Goal: Transaction & Acquisition: Purchase product/service

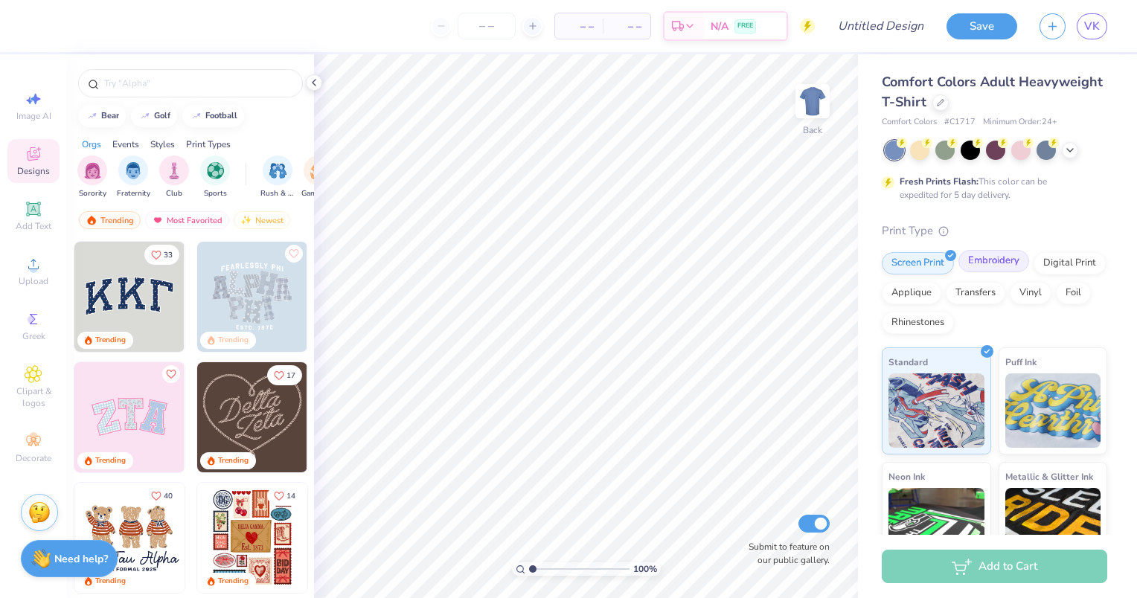
click at [989, 263] on div "Embroidery" at bounding box center [994, 261] width 71 height 22
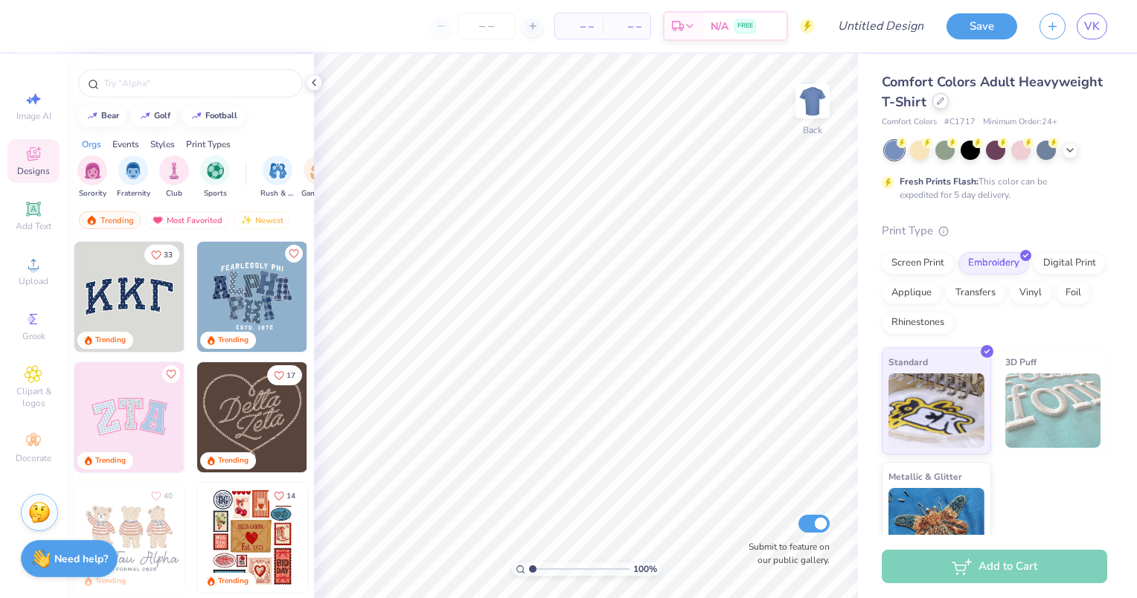
click at [944, 104] on icon at bounding box center [940, 100] width 7 height 7
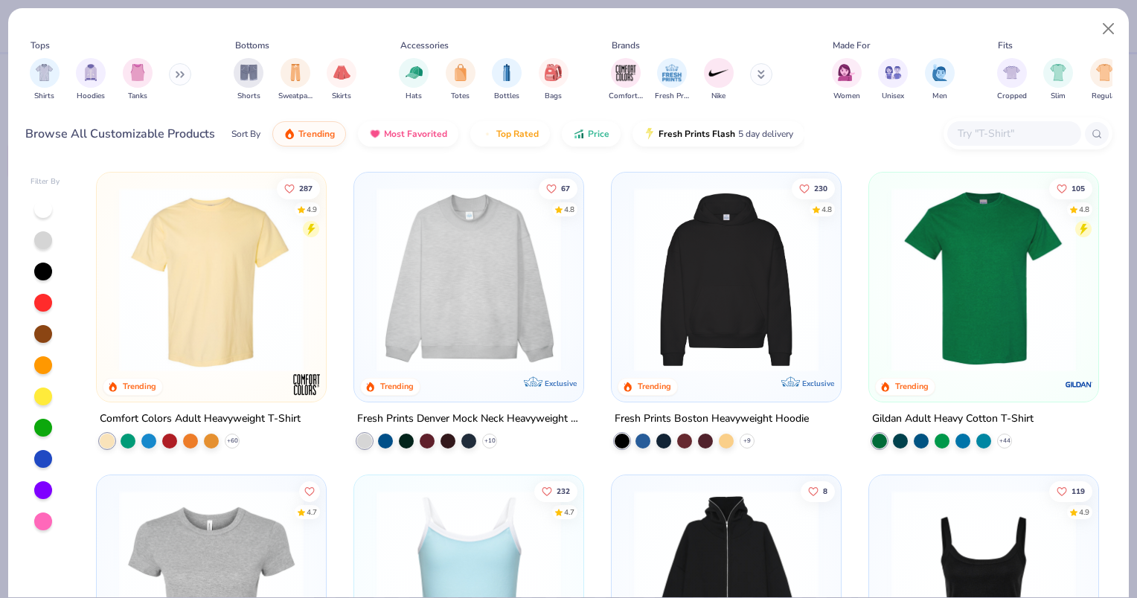
click at [438, 306] on img at bounding box center [468, 280] width 199 height 185
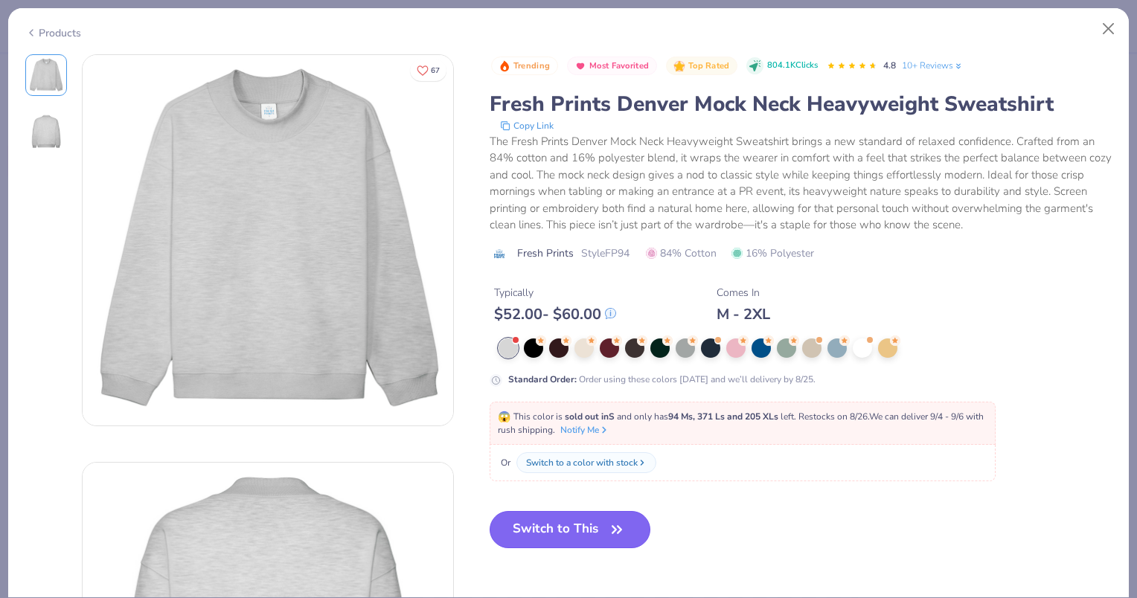
click at [530, 526] on button "Switch to This" at bounding box center [570, 529] width 161 height 37
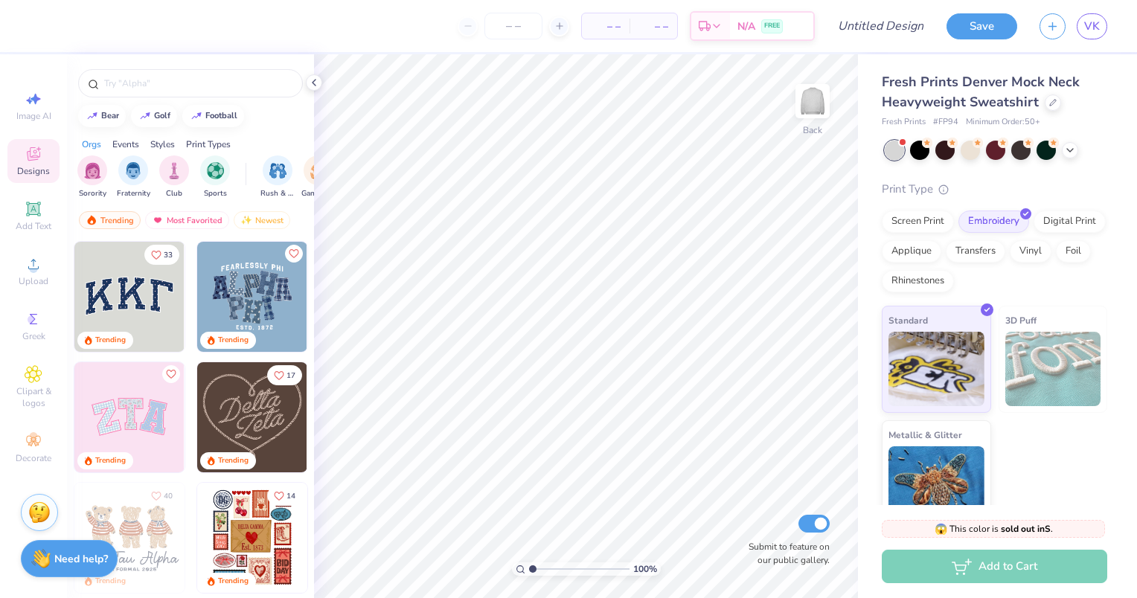
click at [138, 295] on img at bounding box center [129, 297] width 110 height 110
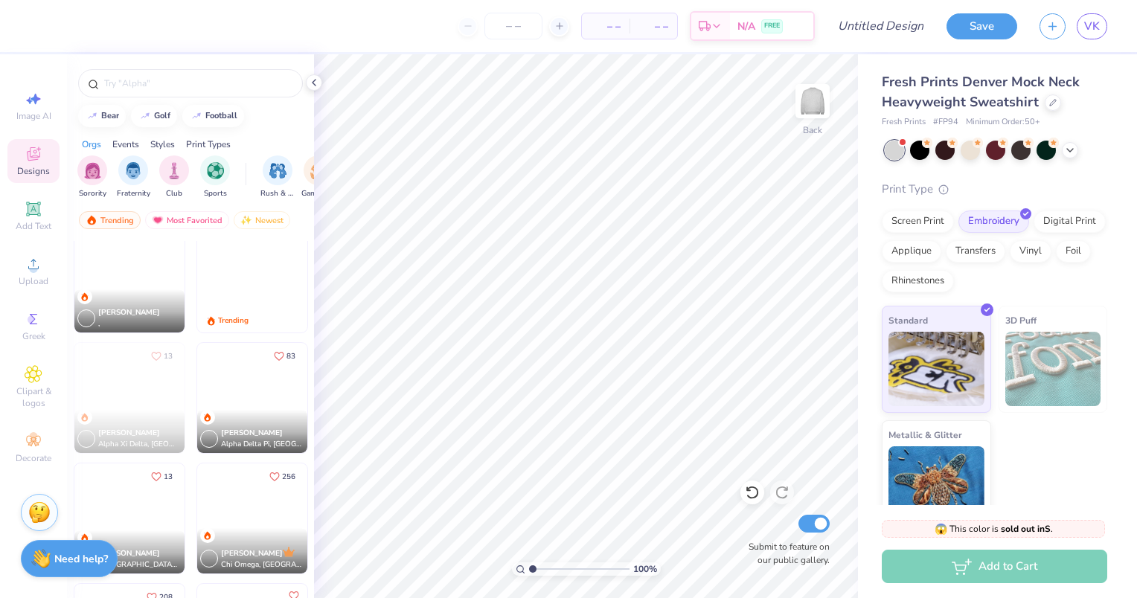
scroll to position [2021, 0]
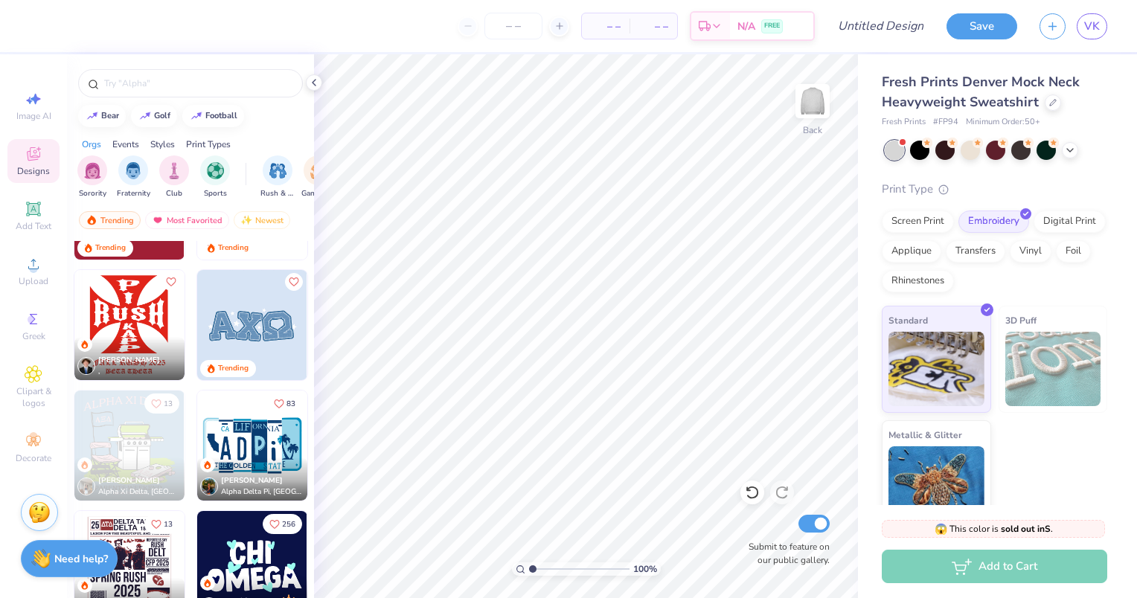
click at [263, 315] on img at bounding box center [252, 325] width 110 height 110
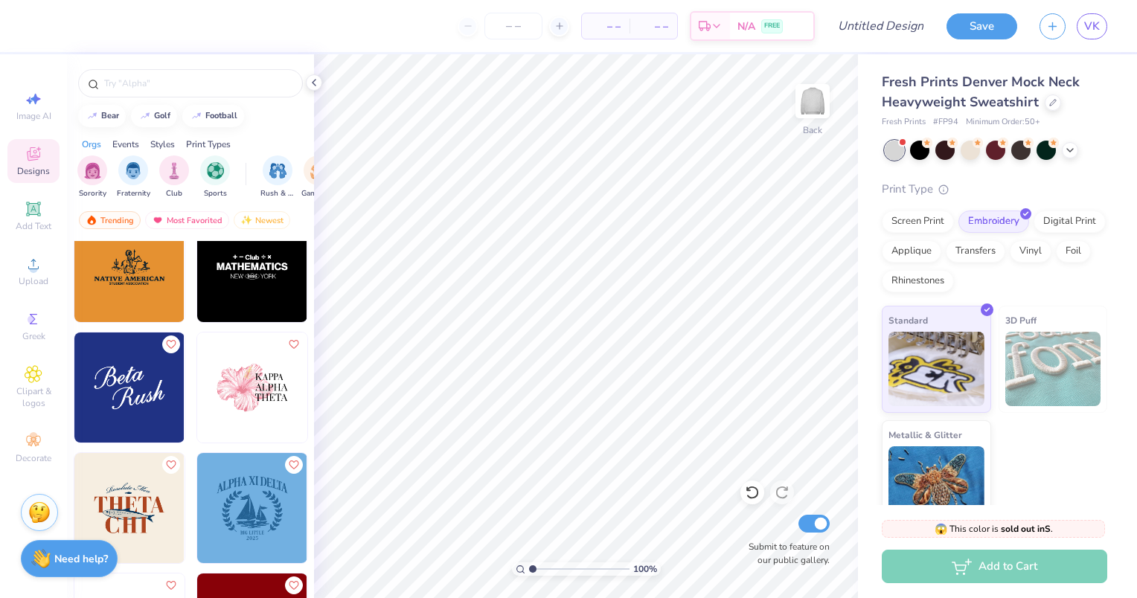
scroll to position [5212, 0]
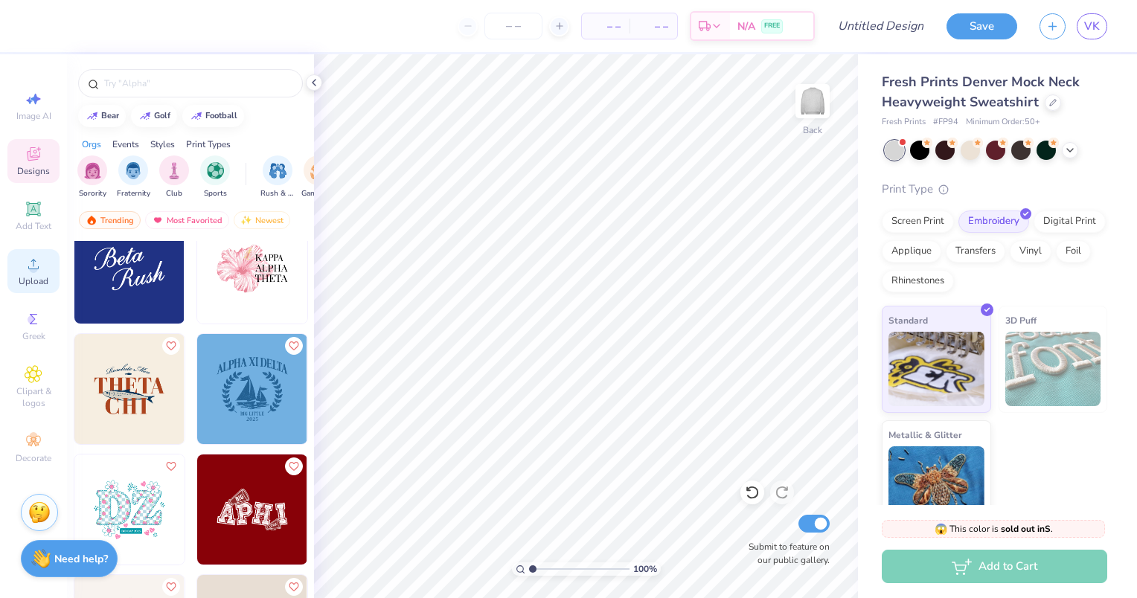
click at [30, 260] on icon at bounding box center [34, 264] width 18 height 18
click at [39, 277] on span "Upload" at bounding box center [34, 281] width 30 height 12
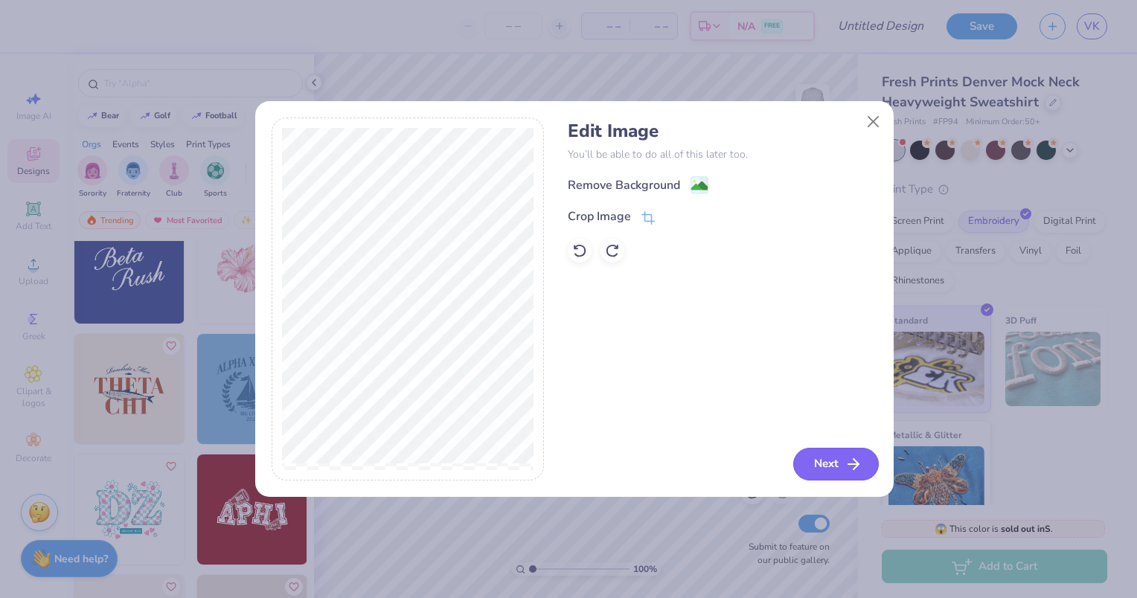
click at [830, 473] on button "Next" at bounding box center [836, 464] width 86 height 33
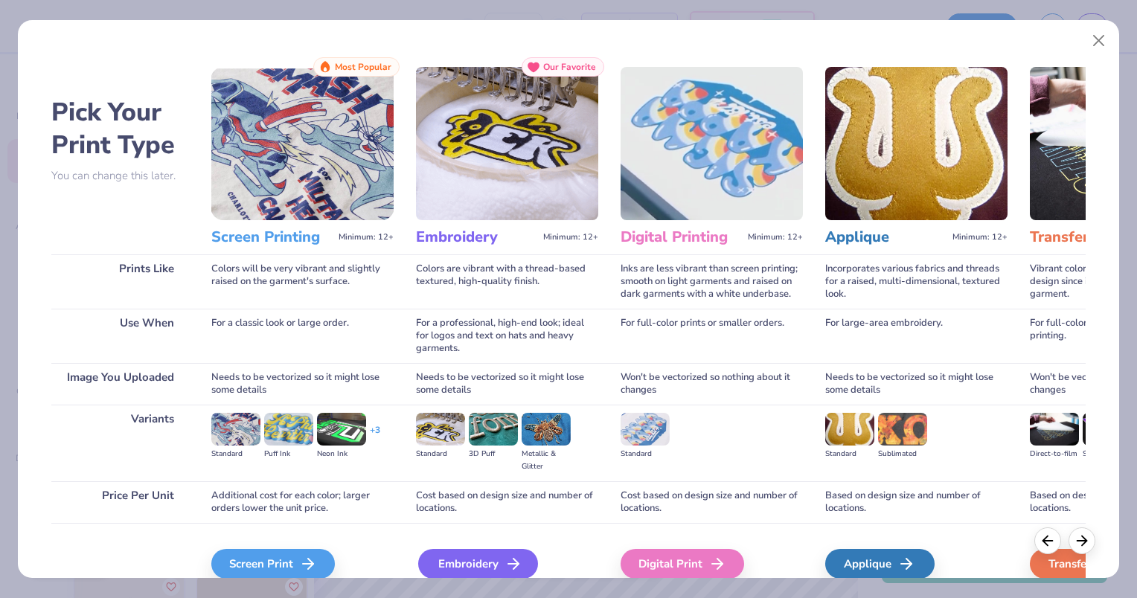
click at [476, 558] on div "Embroidery" at bounding box center [478, 564] width 120 height 30
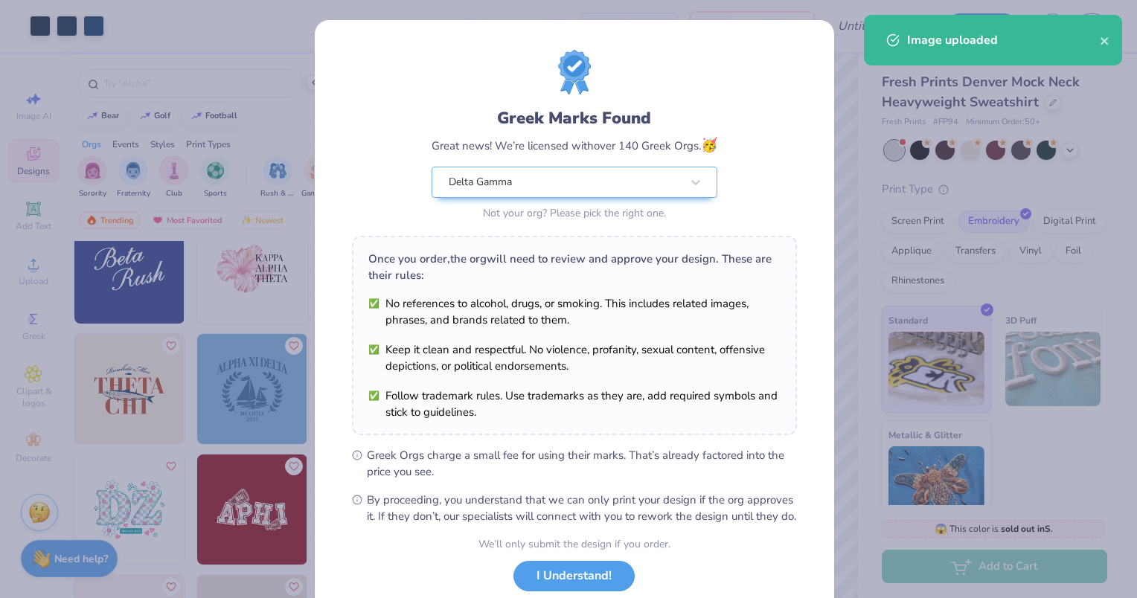
click at [635, 305] on body "Art colors – – Per Item – – Total Est. Delivery N/A FREE Design Title Save VK I…" at bounding box center [568, 299] width 1137 height 598
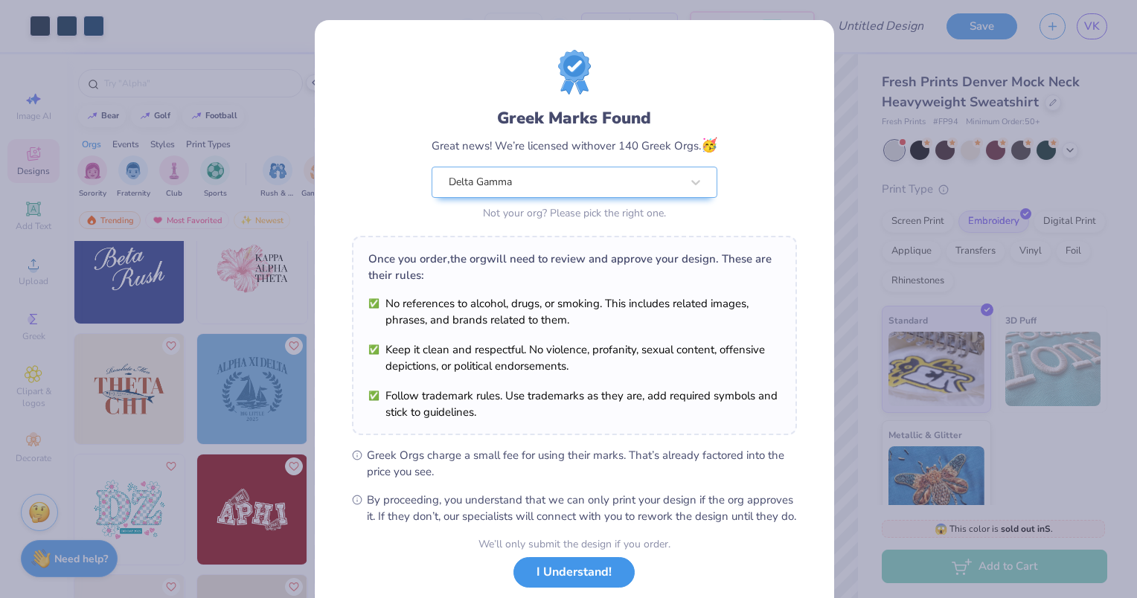
type input "2.21"
click at [570, 587] on button "I Understand!" at bounding box center [573, 572] width 121 height 31
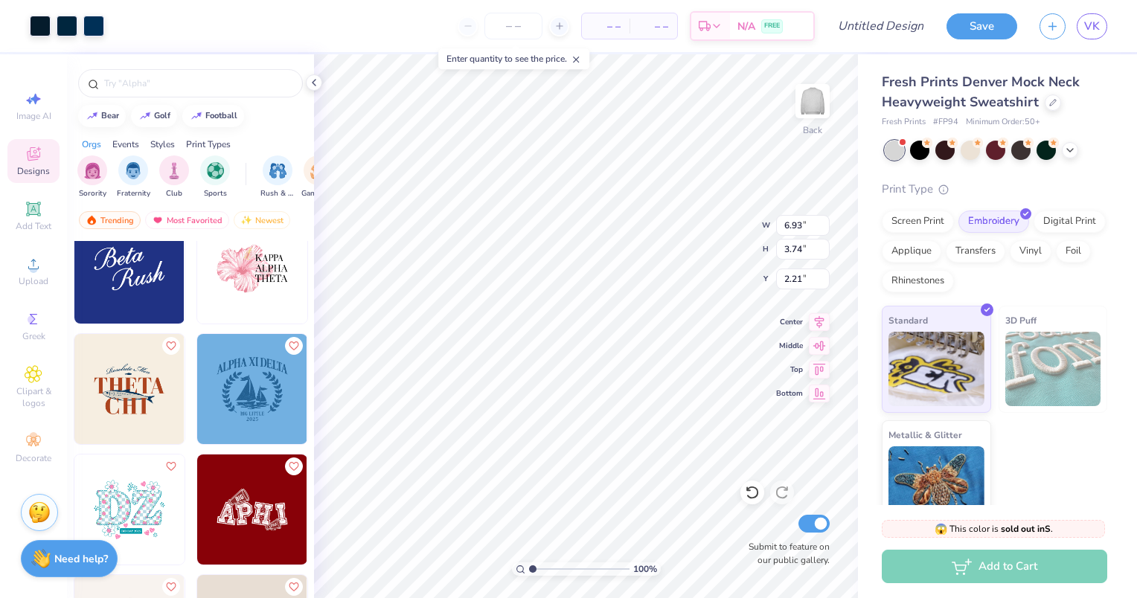
type input "6.93"
type input "3.74"
type input "1.79"
type input "1.81"
click at [749, 488] on icon at bounding box center [752, 493] width 13 height 13
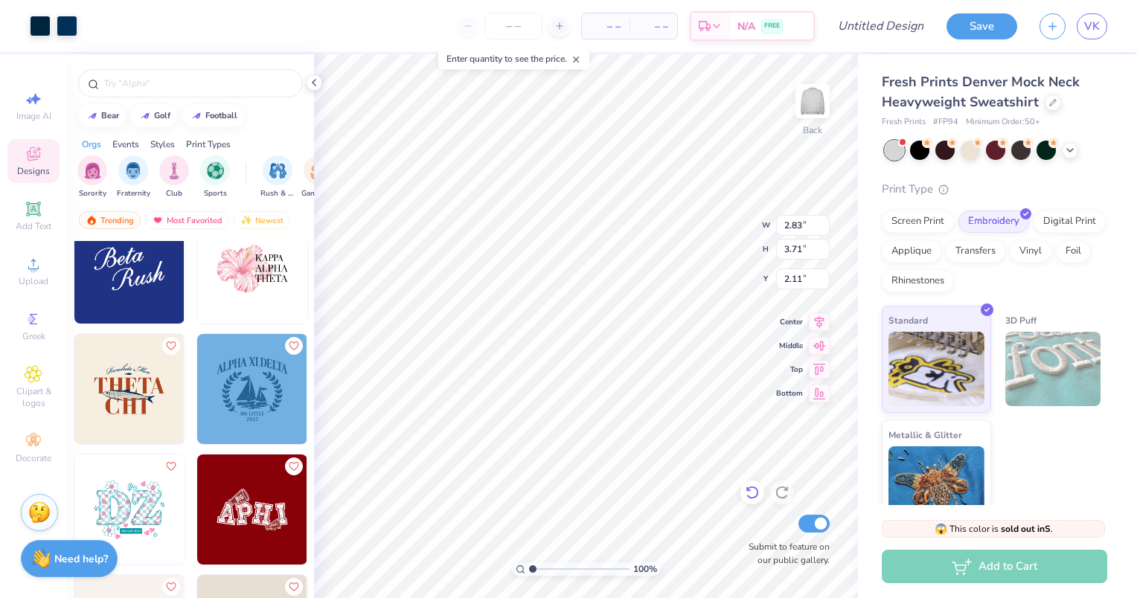
click at [749, 488] on icon at bounding box center [752, 493] width 13 height 13
type input "1.82"
click at [749, 488] on icon at bounding box center [752, 493] width 13 height 13
type input "1.65"
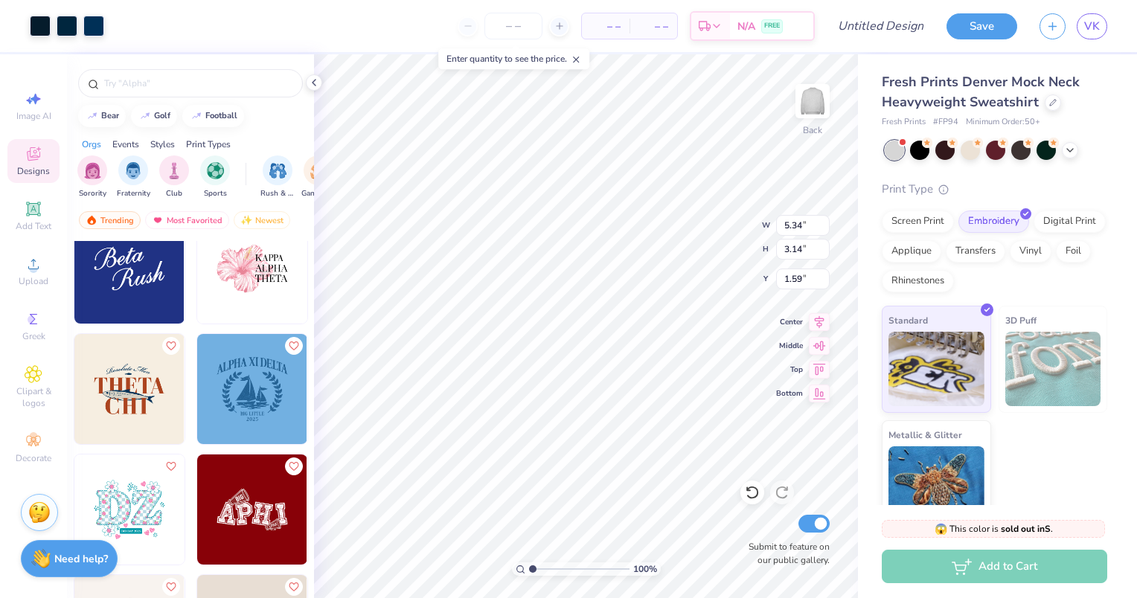
type input "5.34"
type input "3.14"
click at [1074, 149] on icon at bounding box center [1070, 149] width 12 height 12
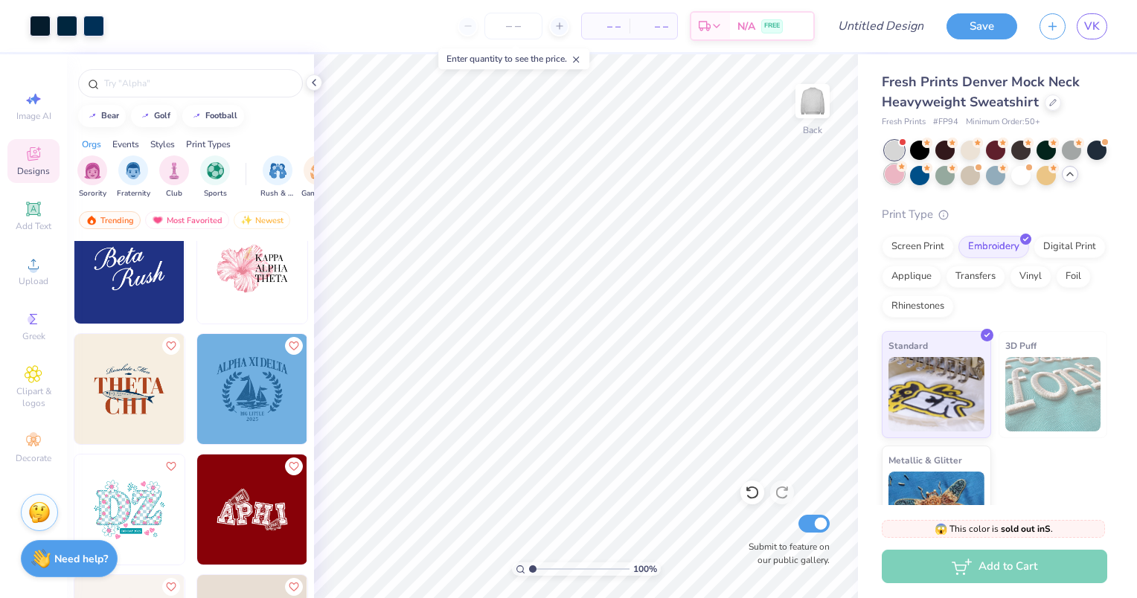
click at [904, 176] on div at bounding box center [894, 173] width 19 height 19
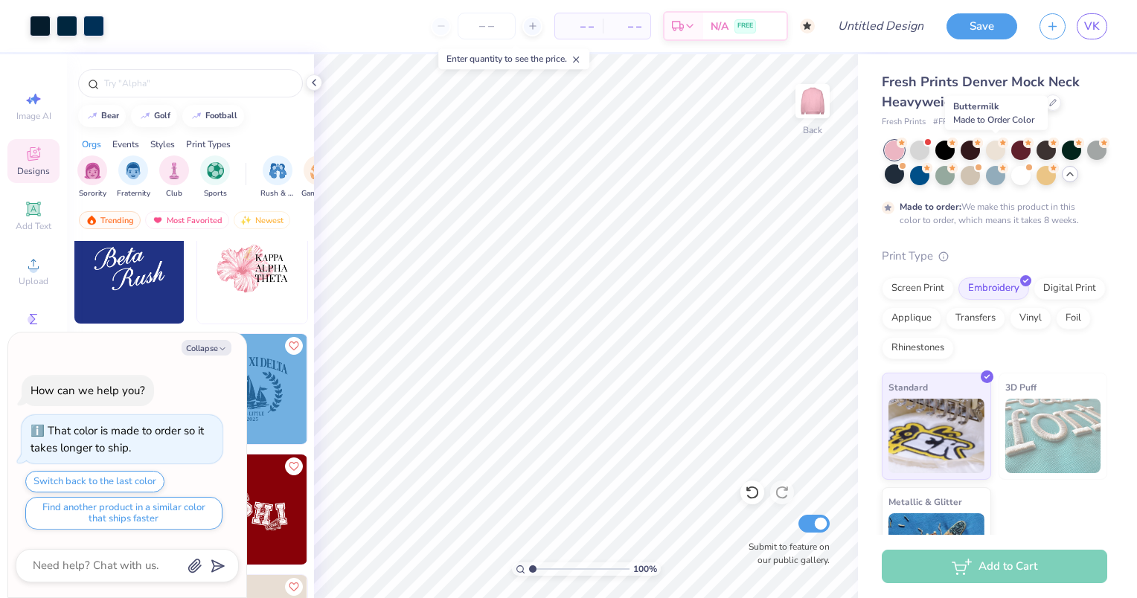
click at [998, 154] on div at bounding box center [995, 150] width 19 height 19
type textarea "x"
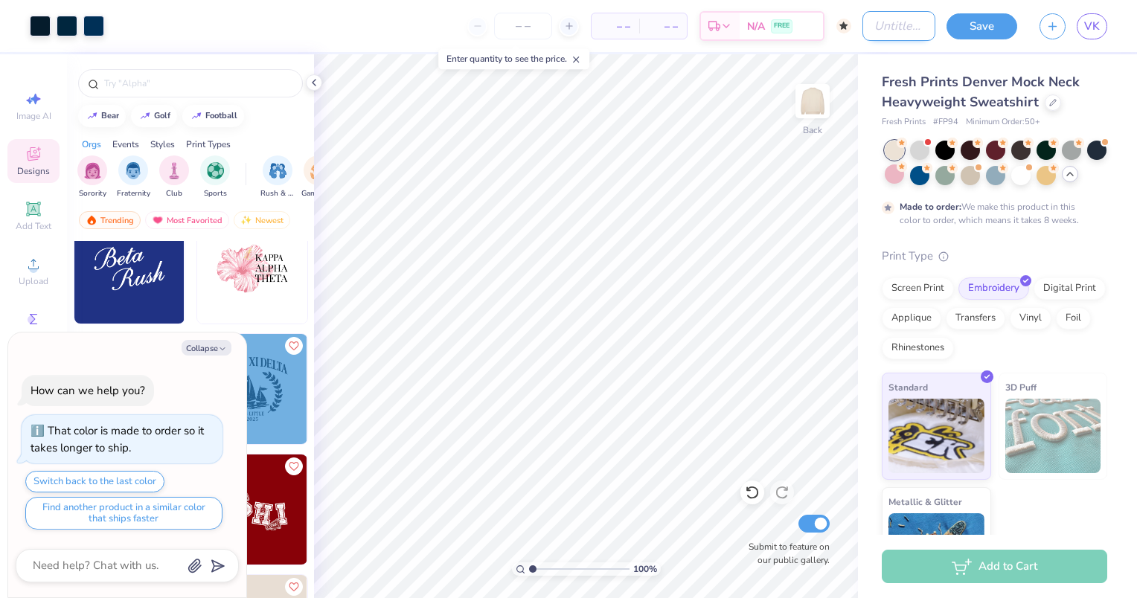
click at [863, 24] on input "Design Title" at bounding box center [899, 26] width 73 height 30
type input "f"
type textarea "x"
type input "fa"
type textarea "x"
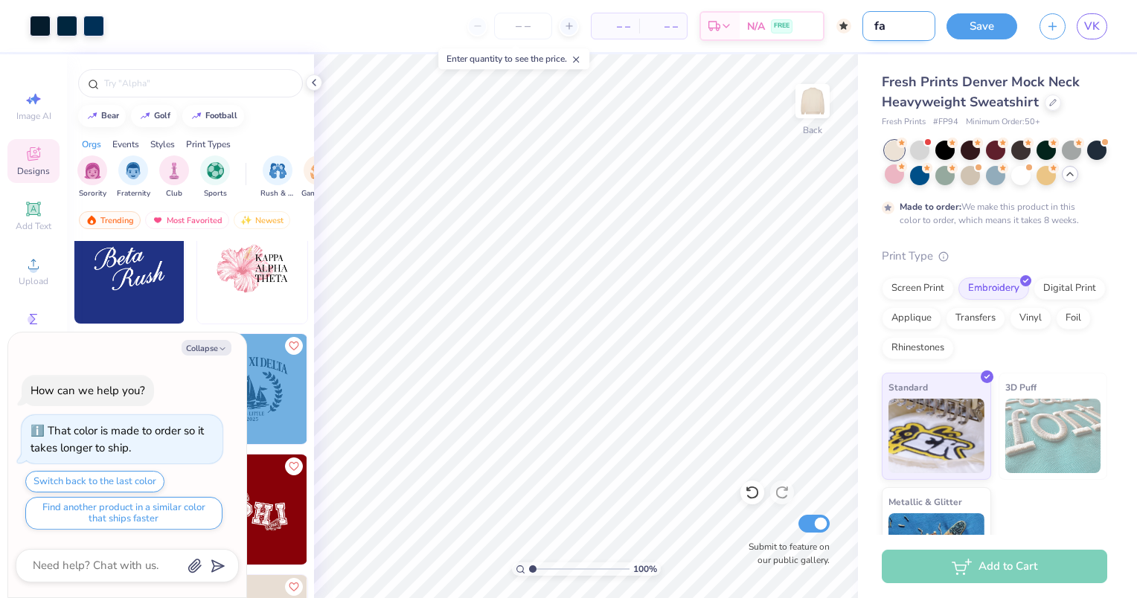
type input "fal"
type textarea "x"
type input "fall"
type textarea "x"
type input "fall"
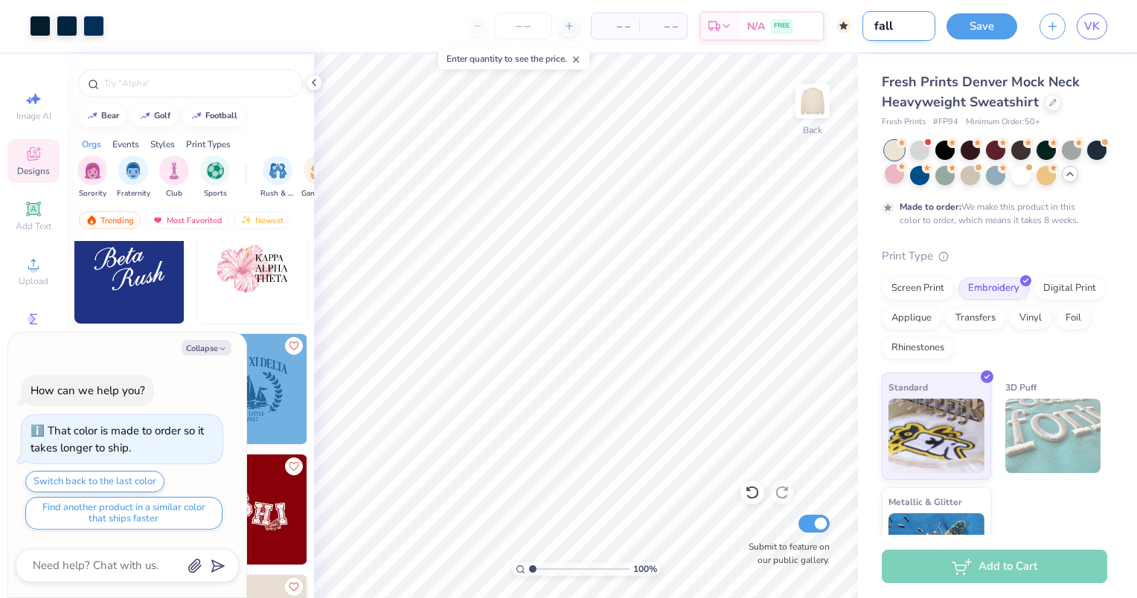
type textarea "x"
type input "fall 2"
type textarea "x"
type input "fall 20"
type textarea "x"
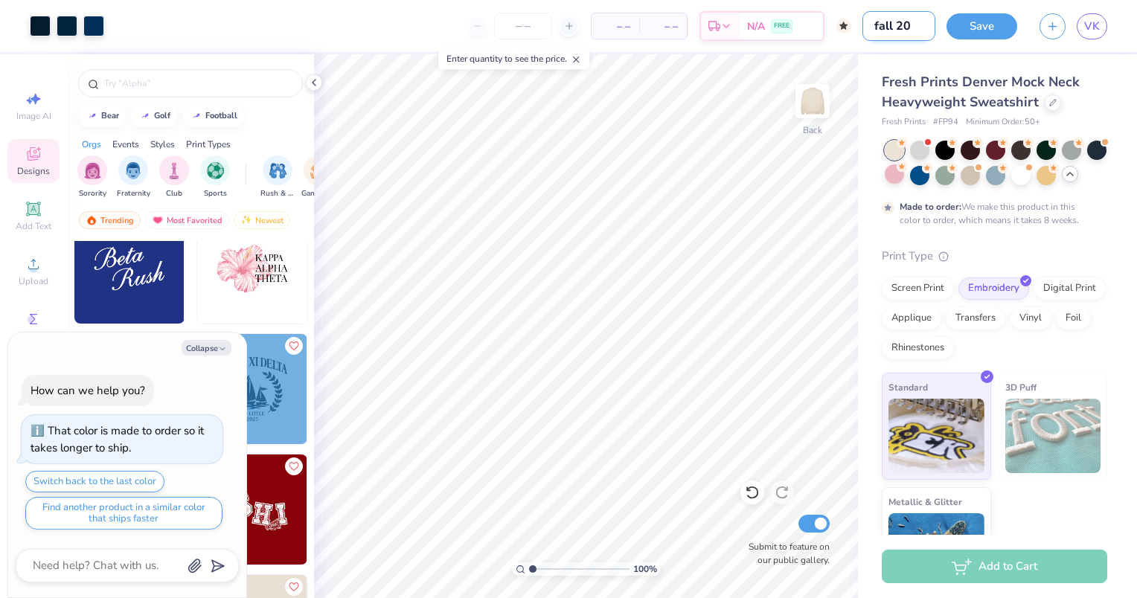
type input "fall 202"
type textarea "x"
type input "fall 2026"
type textarea "x"
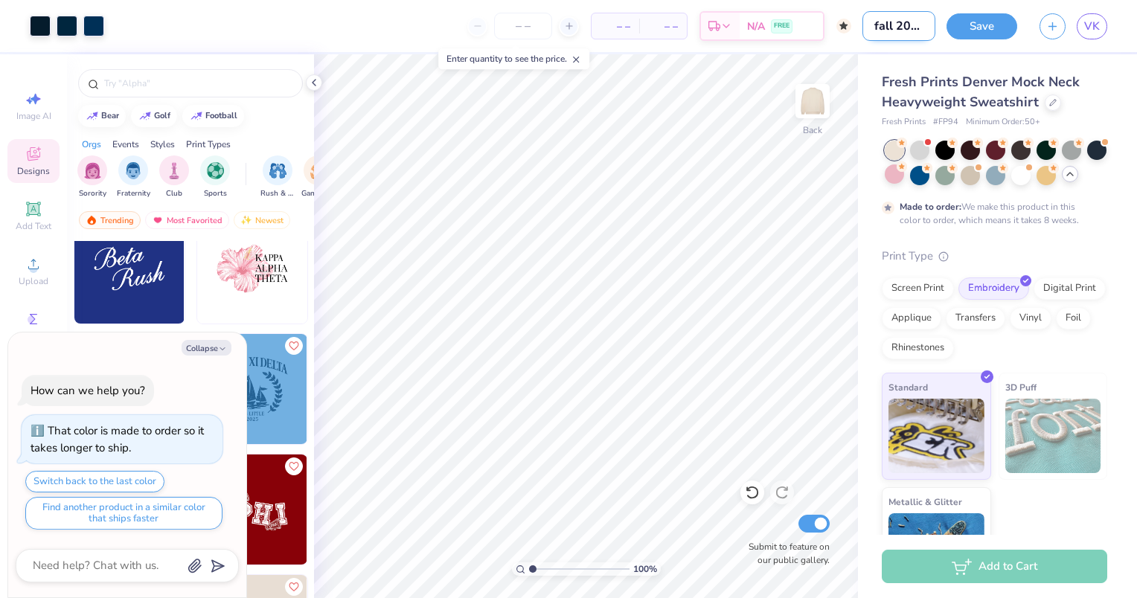
type input "fall 2026"
type textarea "x"
type input "fall 2026 t"
type textarea "x"
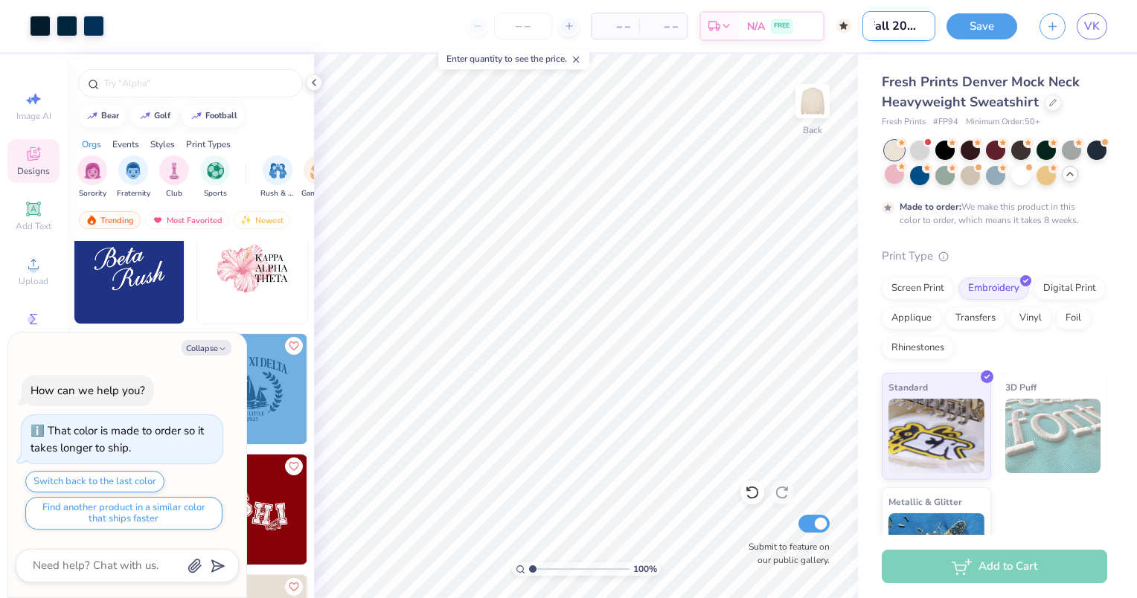
type input "fall 2026 top"
type textarea "x"
type input "fall 2026 top"
click at [622, 28] on span "– –" at bounding box center [616, 27] width 30 height 16
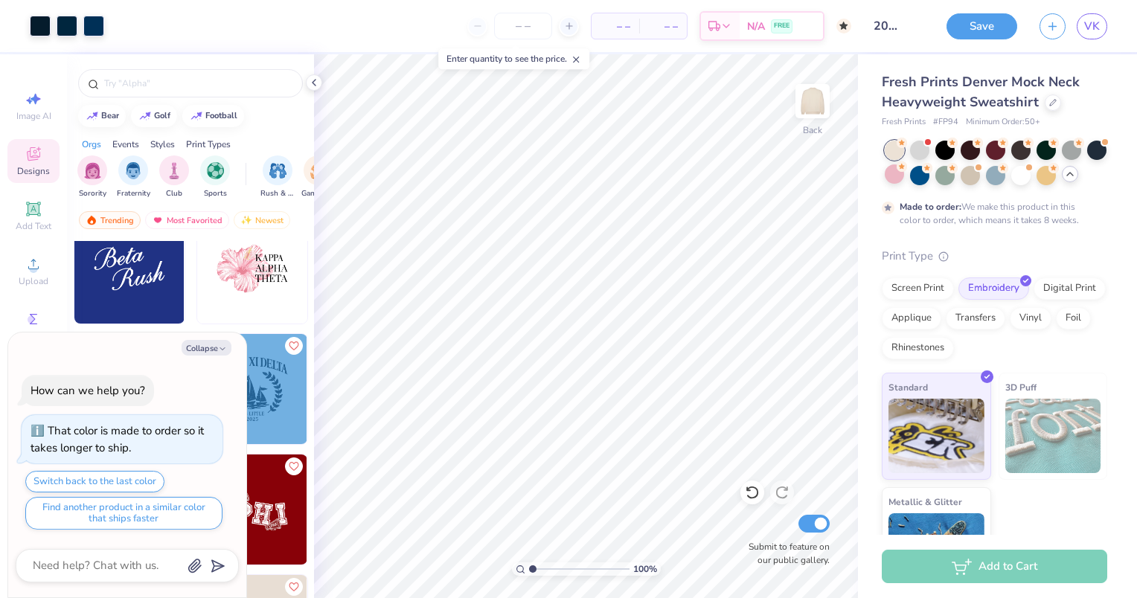
scroll to position [0, 0]
click at [530, 27] on input "number" at bounding box center [523, 26] width 58 height 27
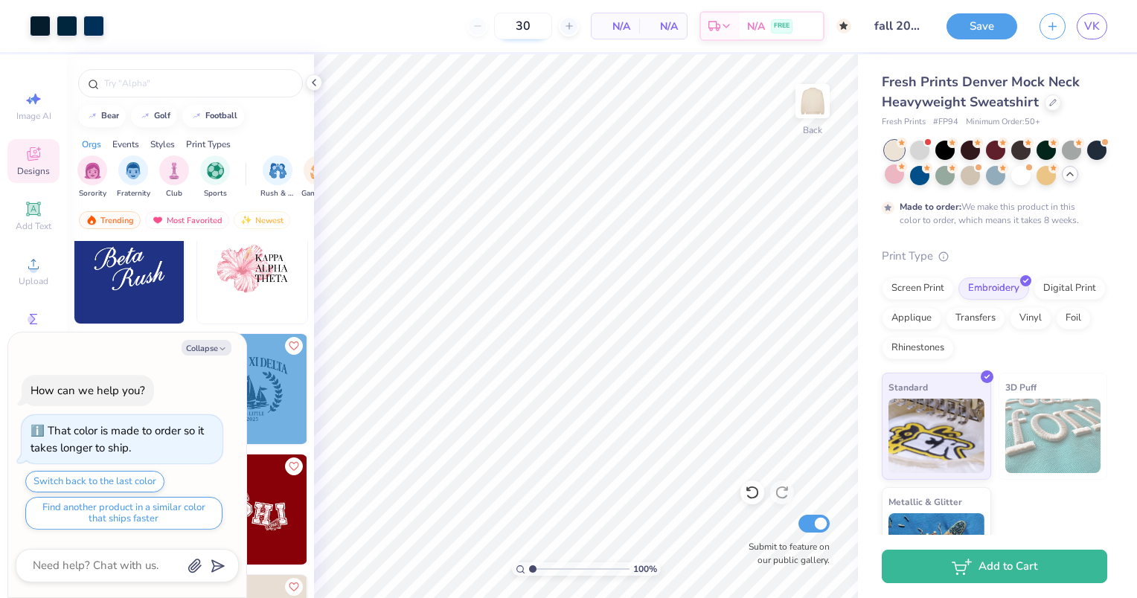
type input "3"
type input "5"
type input "6"
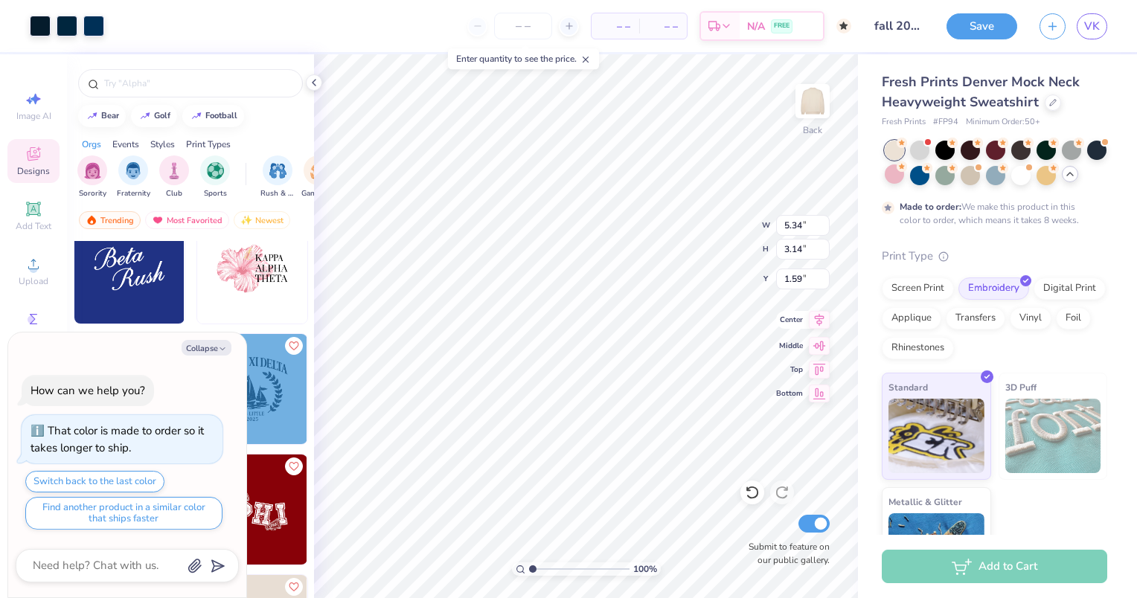
click at [819, 321] on icon at bounding box center [820, 320] width 10 height 13
click at [804, 330] on div "100 % Back W 5.34 5.34 " H 3.14 3.14 " Y 1.59 1.59 " Center Middle Top Bottom S…" at bounding box center [586, 326] width 544 height 544
click at [985, 25] on button "Save" at bounding box center [982, 24] width 71 height 26
click at [211, 346] on button "Collapse" at bounding box center [207, 348] width 50 height 16
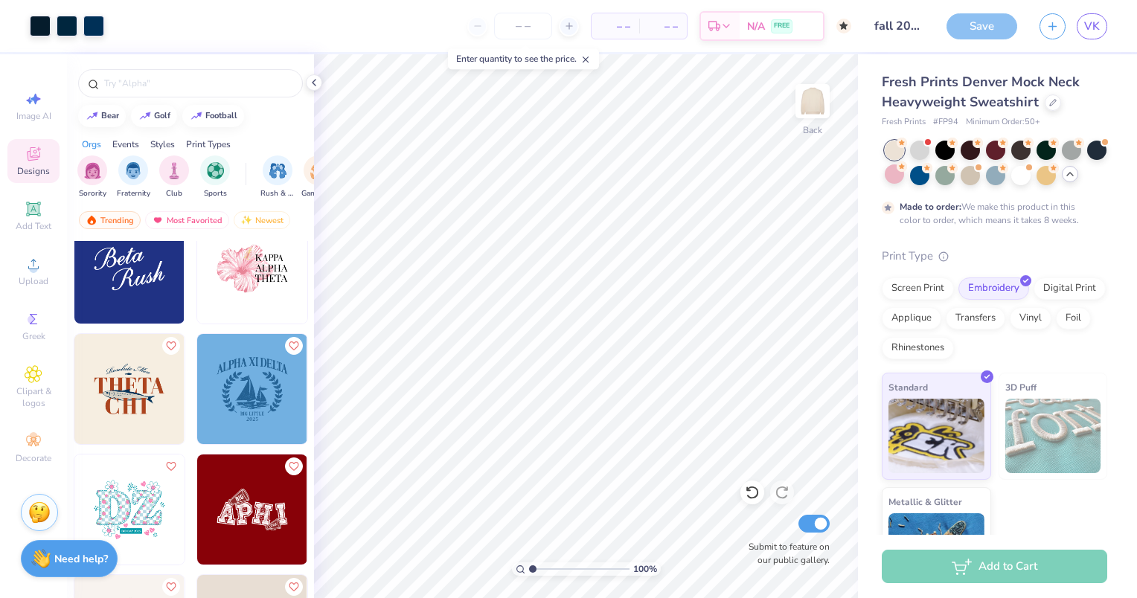
type textarea "x"
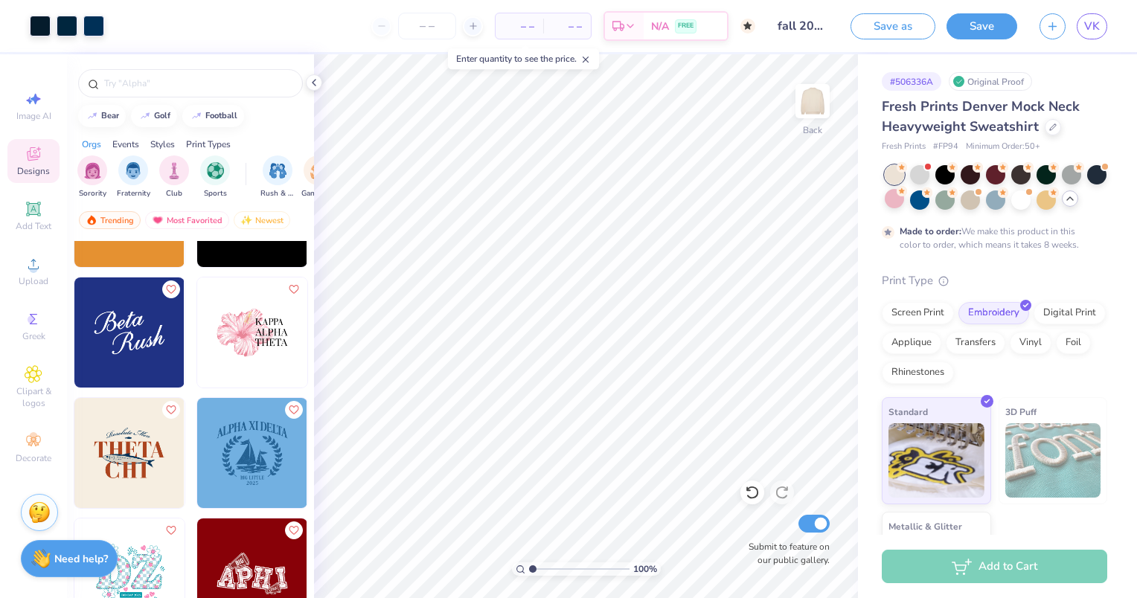
scroll to position [5147, 0]
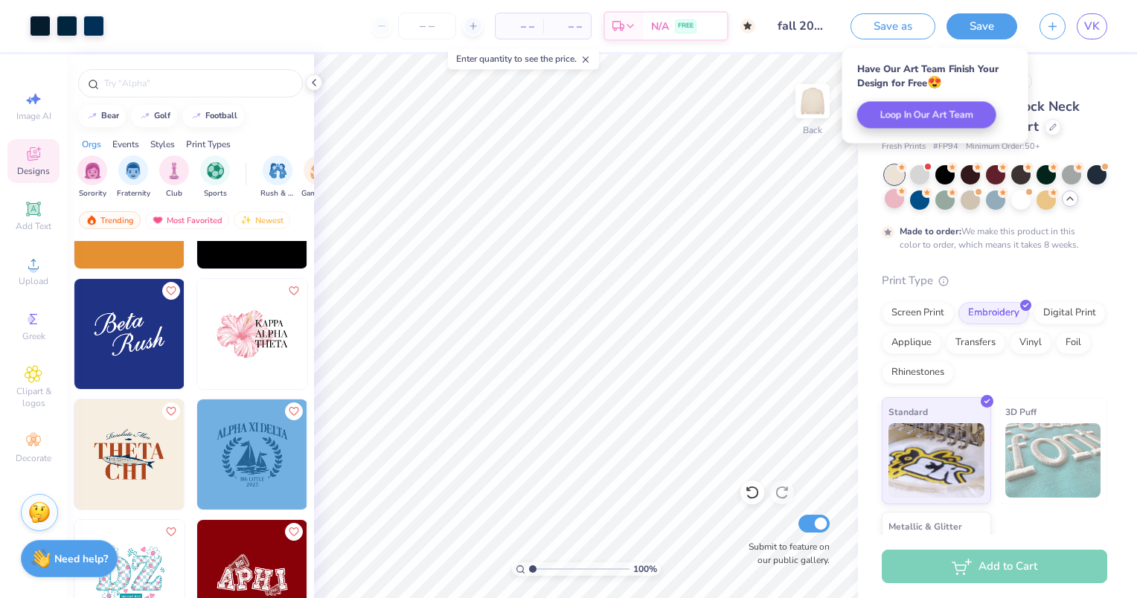
click at [122, 341] on img at bounding box center [129, 334] width 110 height 110
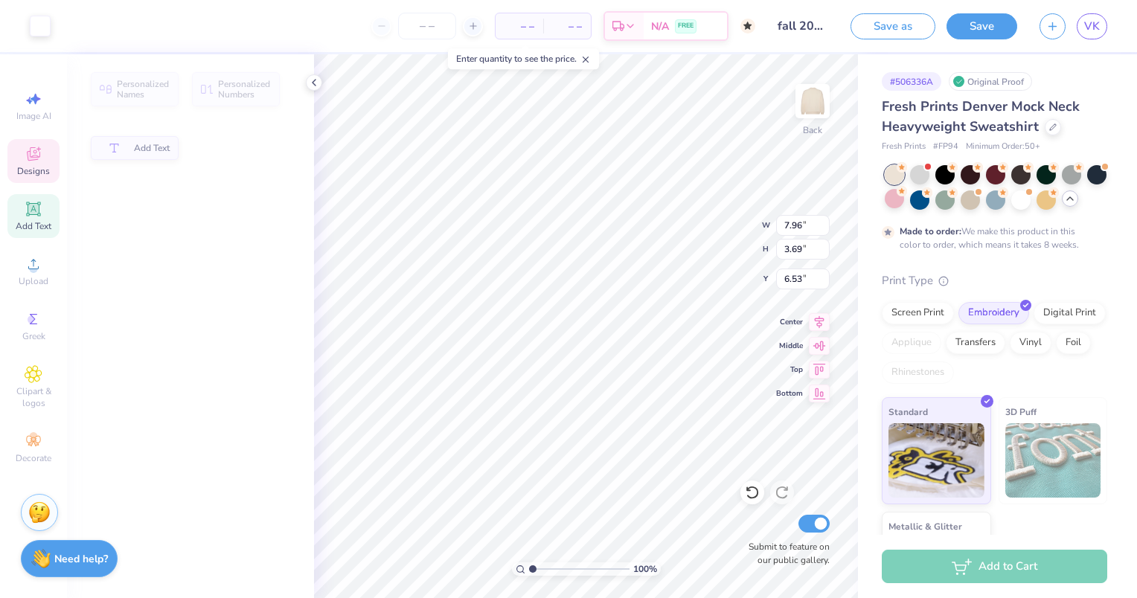
type input "7.96"
type input "3.69"
type input "6.53"
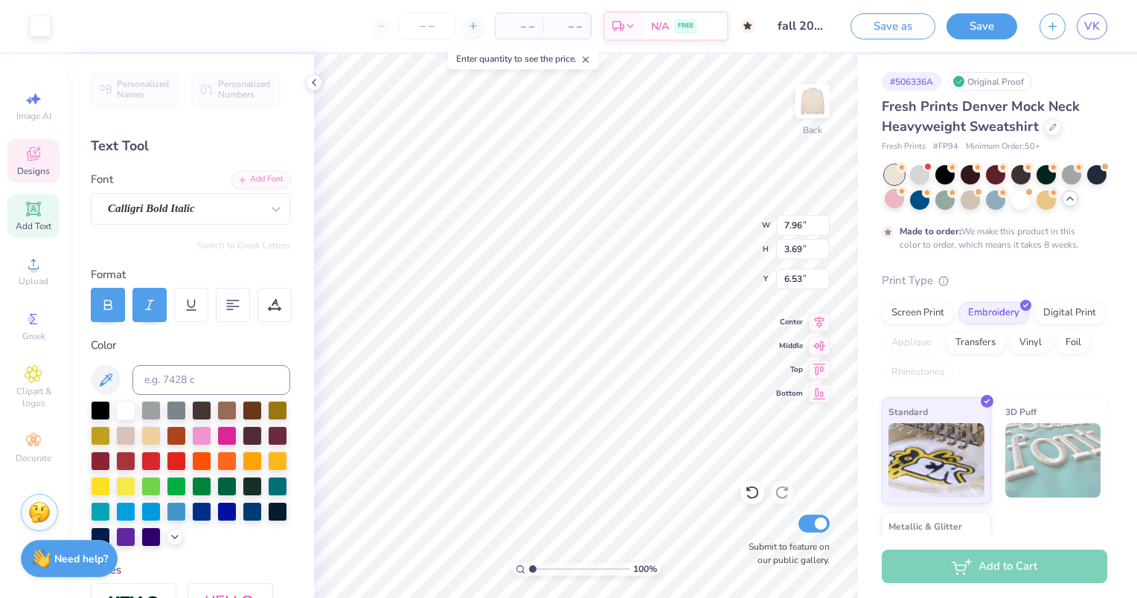
scroll to position [12, 1]
type textarea "Love"
type input "8.42"
type input "4.68"
type input "8.79"
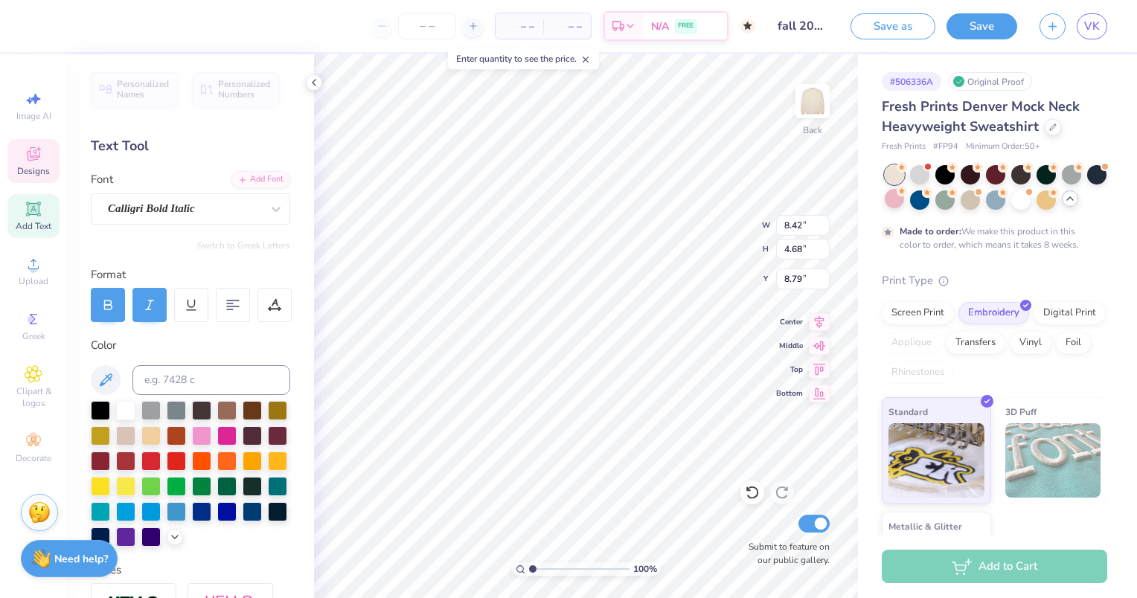
scroll to position [12, 2]
type textarea "Delta Gamma"
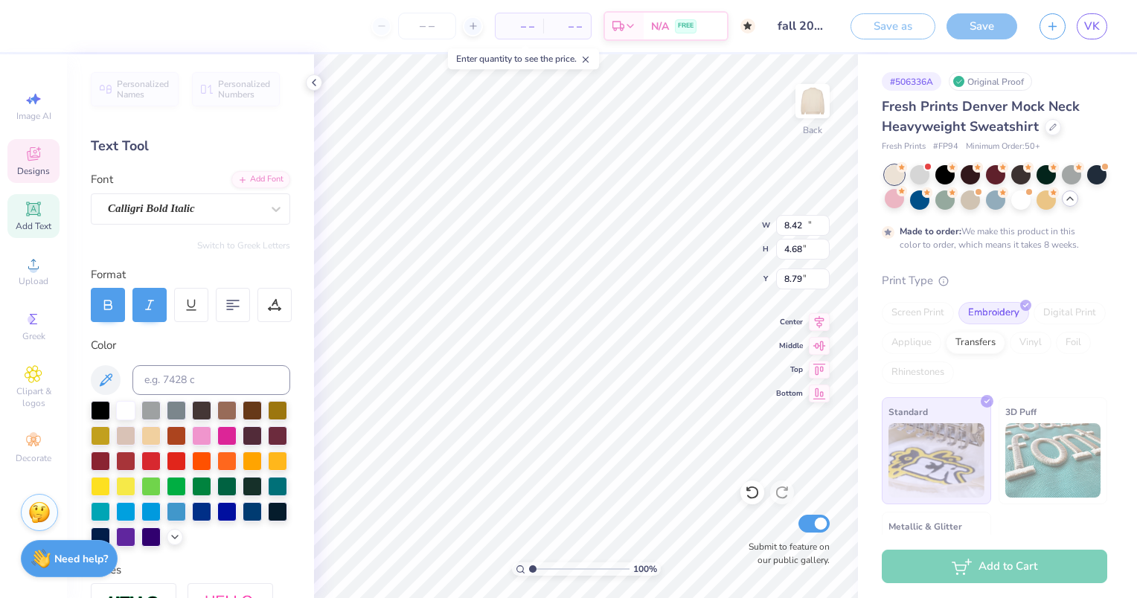
type input "16.27"
type input "4.43"
type input "9.41"
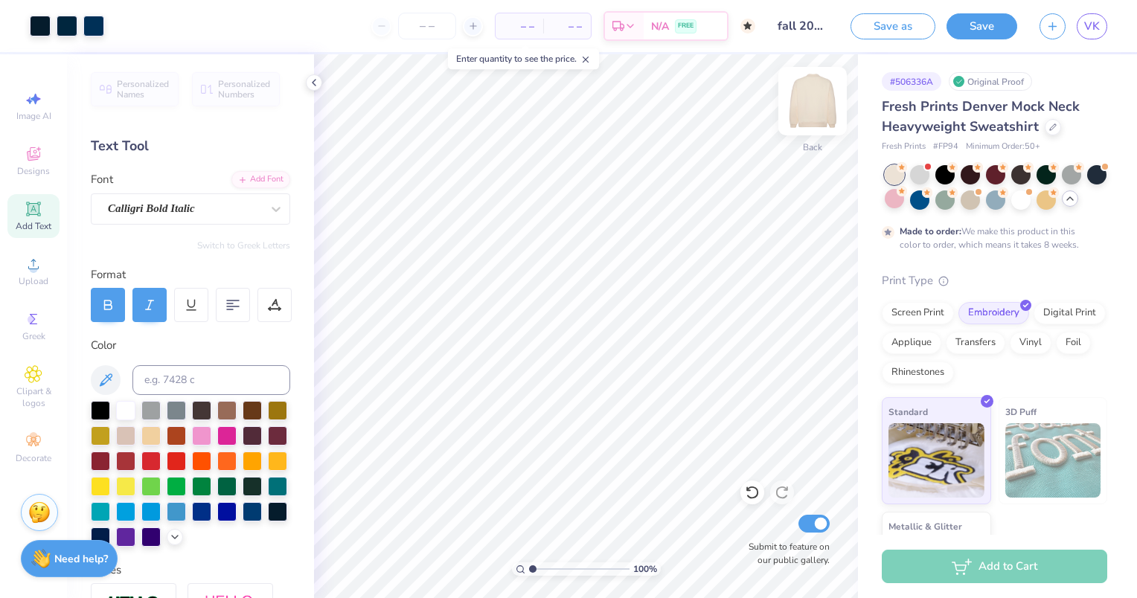
click at [809, 112] on img at bounding box center [813, 101] width 60 height 60
click at [821, 105] on img at bounding box center [813, 101] width 60 height 60
click at [36, 458] on span "Decorate" at bounding box center [34, 458] width 36 height 12
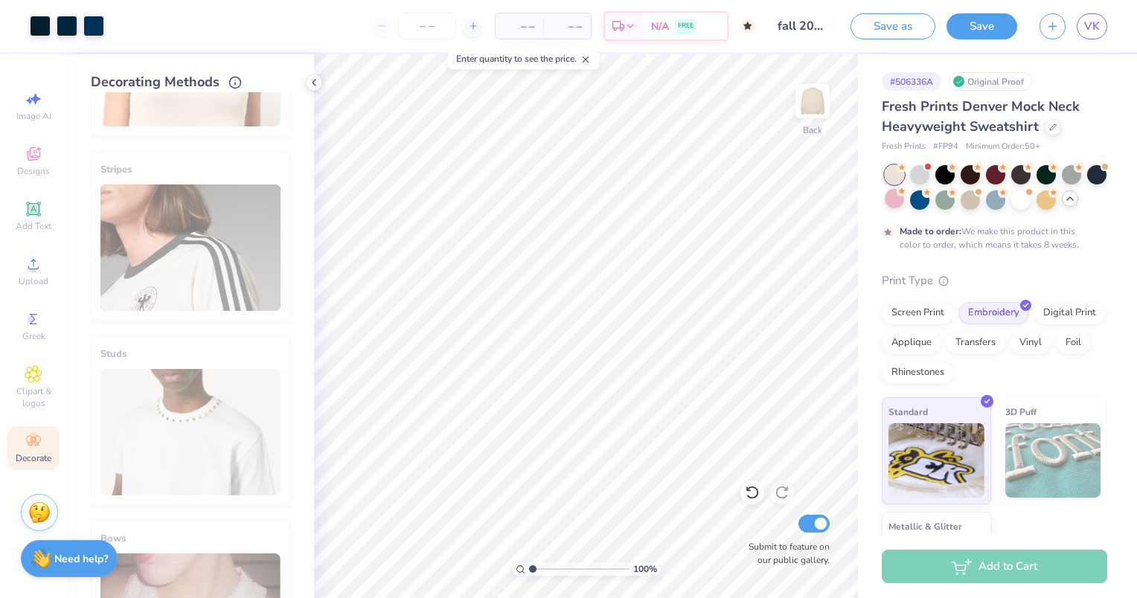
scroll to position [0, 0]
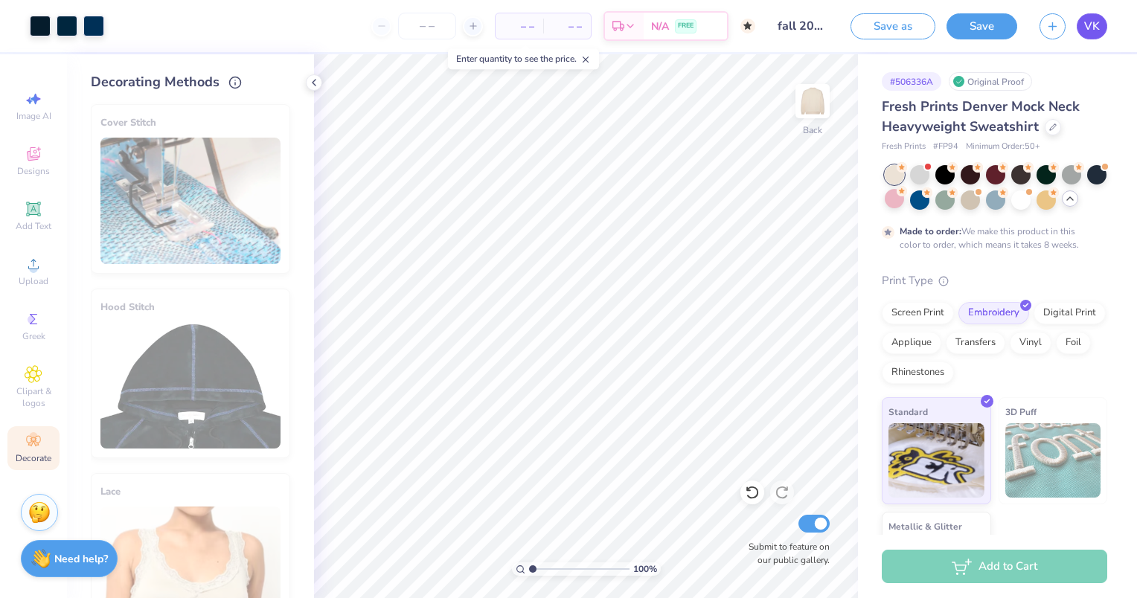
click at [1097, 19] on span "VK" at bounding box center [1092, 26] width 16 height 17
